Goal: Task Accomplishment & Management: Check status

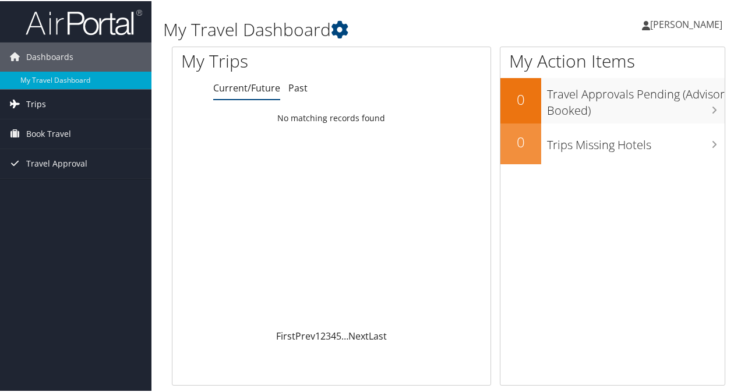
click at [49, 108] on link "Trips" at bounding box center [75, 103] width 151 height 29
click at [67, 186] on span "Book Travel" at bounding box center [48, 185] width 45 height 29
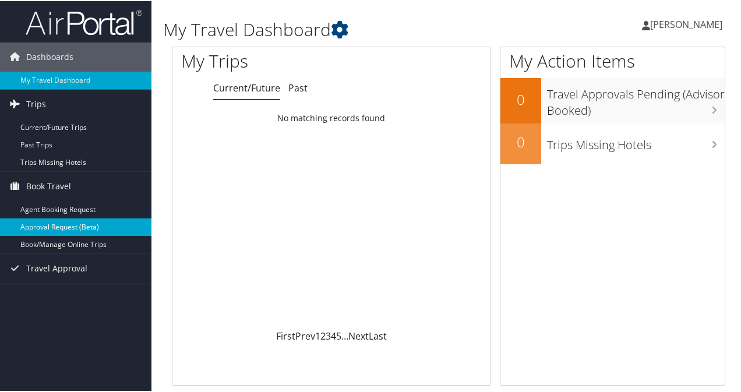
click at [63, 222] on link "Approval Request (Beta)" at bounding box center [75, 225] width 151 height 17
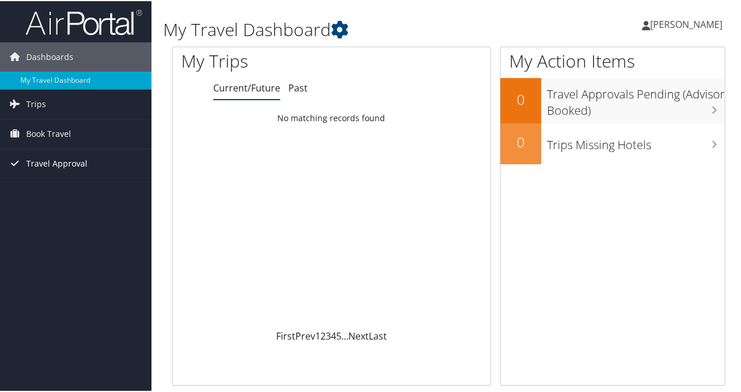
click at [52, 167] on span "Travel Approval" at bounding box center [56, 162] width 61 height 29
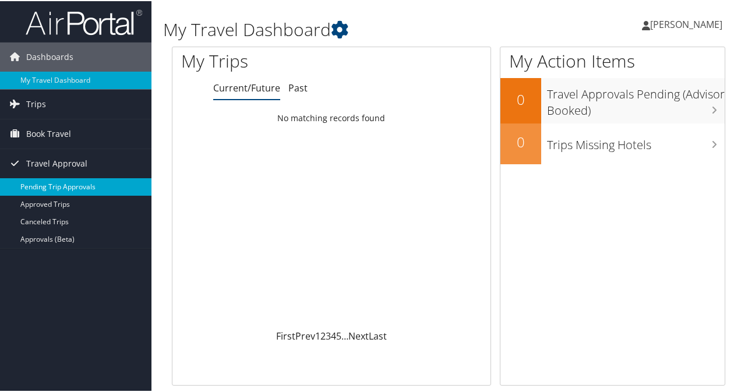
click at [52, 185] on link "Pending Trip Approvals" at bounding box center [75, 185] width 151 height 17
